Goal: Task Accomplishment & Management: Manage account settings

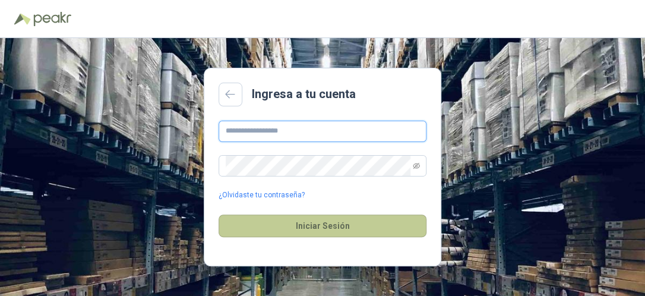
type input "**********"
click at [307, 224] on button "Iniciar Sesión" at bounding box center [322, 225] width 208 height 23
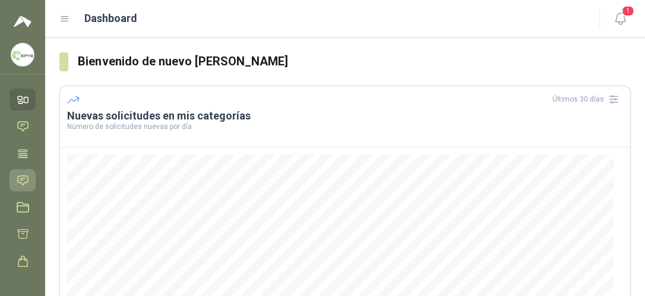
click at [24, 174] on icon at bounding box center [23, 180] width 12 height 12
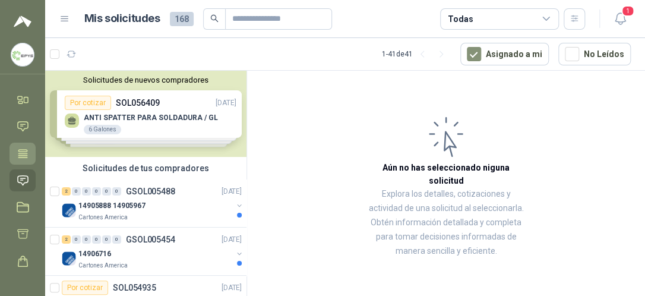
click at [23, 148] on icon at bounding box center [23, 153] width 12 height 12
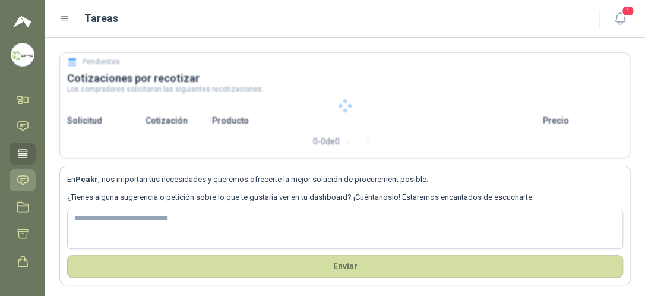
click at [23, 186] on link "Solicitudes" at bounding box center [22, 180] width 26 height 22
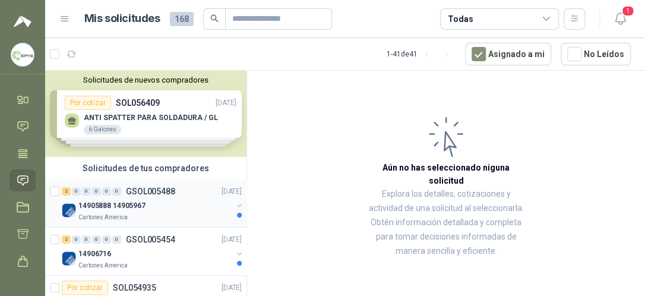
click at [126, 212] on div "Cartones America" at bounding box center [155, 216] width 154 height 9
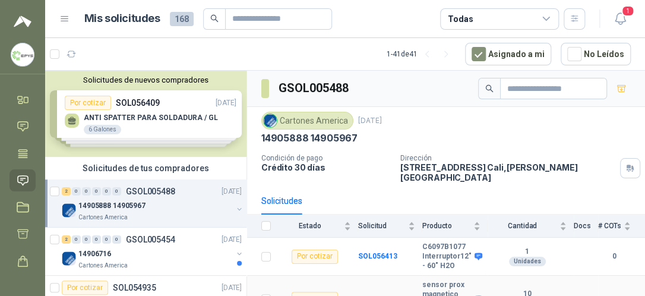
scroll to position [22, 0]
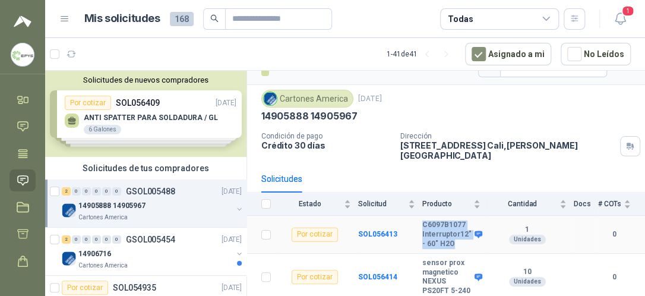
drag, startPoint x: 420, startPoint y: 214, endPoint x: 456, endPoint y: 236, distance: 42.3
click at [456, 236] on b "C6097B1077 Interruptor12" - 60" H2O" at bounding box center [446, 234] width 49 height 28
drag, startPoint x: 456, startPoint y: 236, endPoint x: 424, endPoint y: 227, distance: 32.5
copy b "C6097B1077 Interruptor12" - 60" H2O"
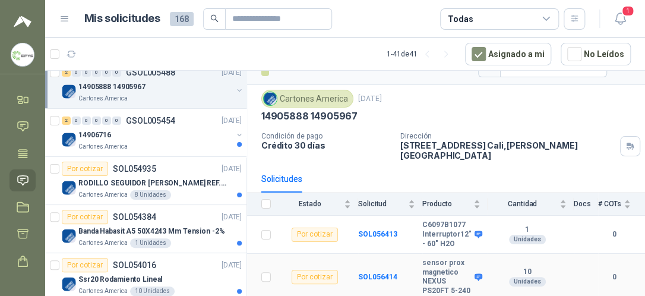
drag, startPoint x: 419, startPoint y: 248, endPoint x: 418, endPoint y: 271, distance: 22.6
click at [418, 279] on tr "Por cotizar SOL056414 sensor prox magnetico NEXUS PS20FT 5-240 10 Unidades 0" at bounding box center [446, 276] width 398 height 47
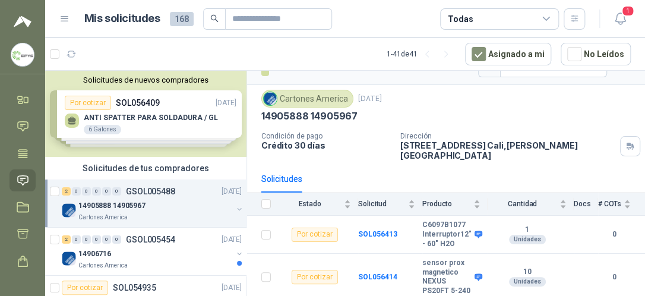
scroll to position [59, 0]
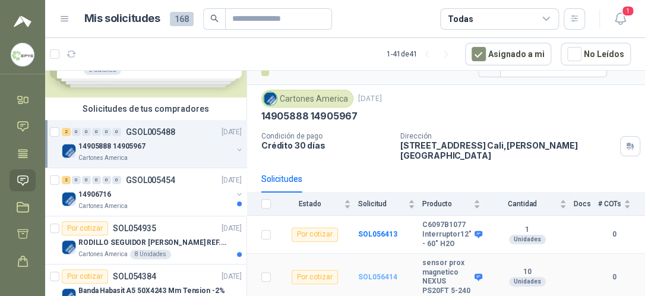
click at [373, 272] on b "SOL056414" at bounding box center [377, 276] width 39 height 8
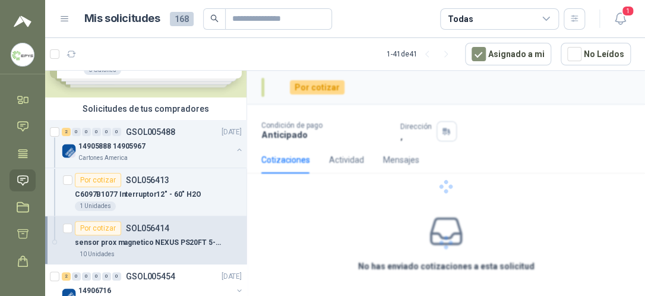
scroll to position [4, 0]
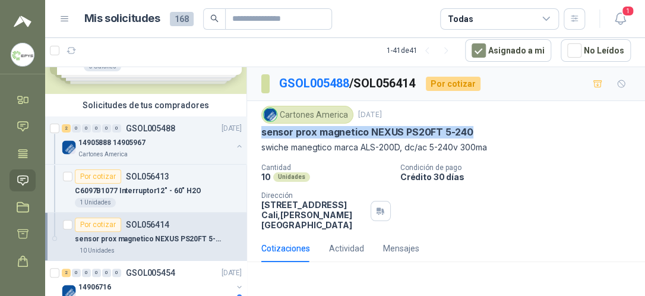
drag, startPoint x: 259, startPoint y: 127, endPoint x: 469, endPoint y: 138, distance: 210.4
click at [469, 138] on div "Cartones America [DATE] sensor prox magnetico NEXUS PS20FT 5-240 swiche manegti…" at bounding box center [446, 168] width 398 height 134
drag, startPoint x: 469, startPoint y: 138, endPoint x: 399, endPoint y: 129, distance: 70.0
copy p "sensor prox magnetico NEXUS PS20FT 5-240"
